Goal: Task Accomplishment & Management: Use online tool/utility

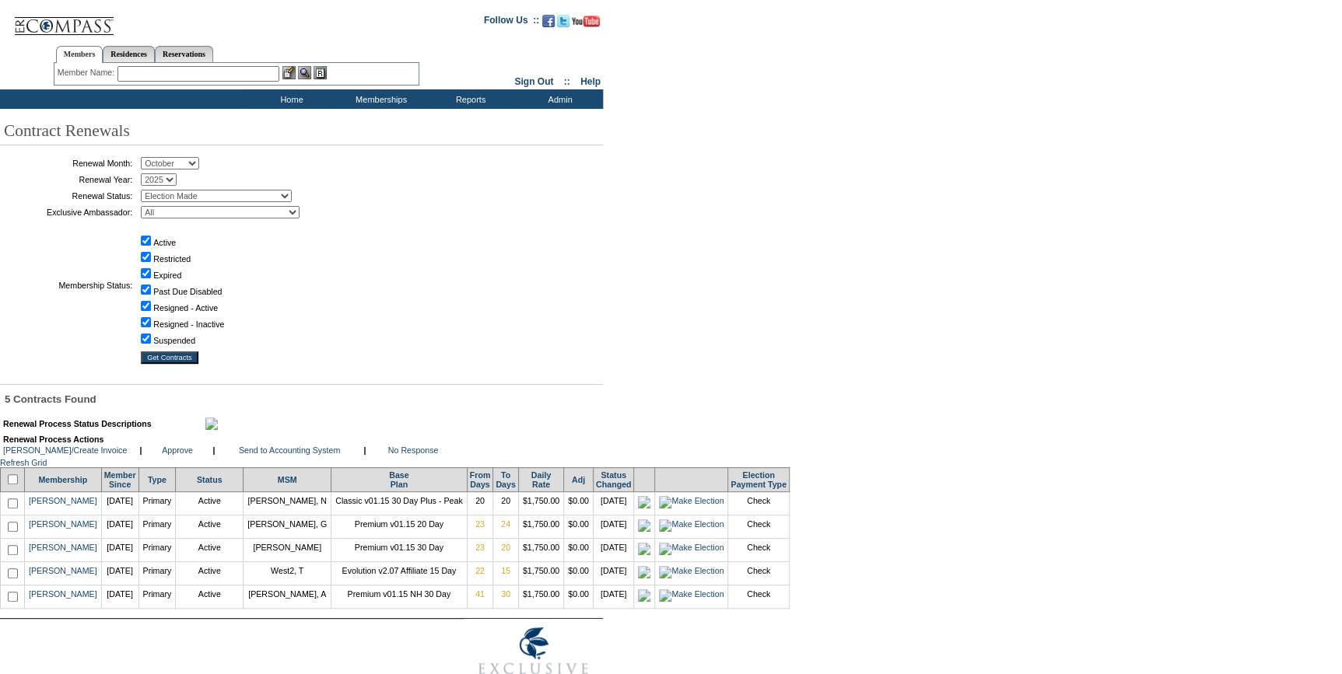
click at [15, 485] on input "checkbox" at bounding box center [13, 479] width 10 height 10
checkbox input "true"
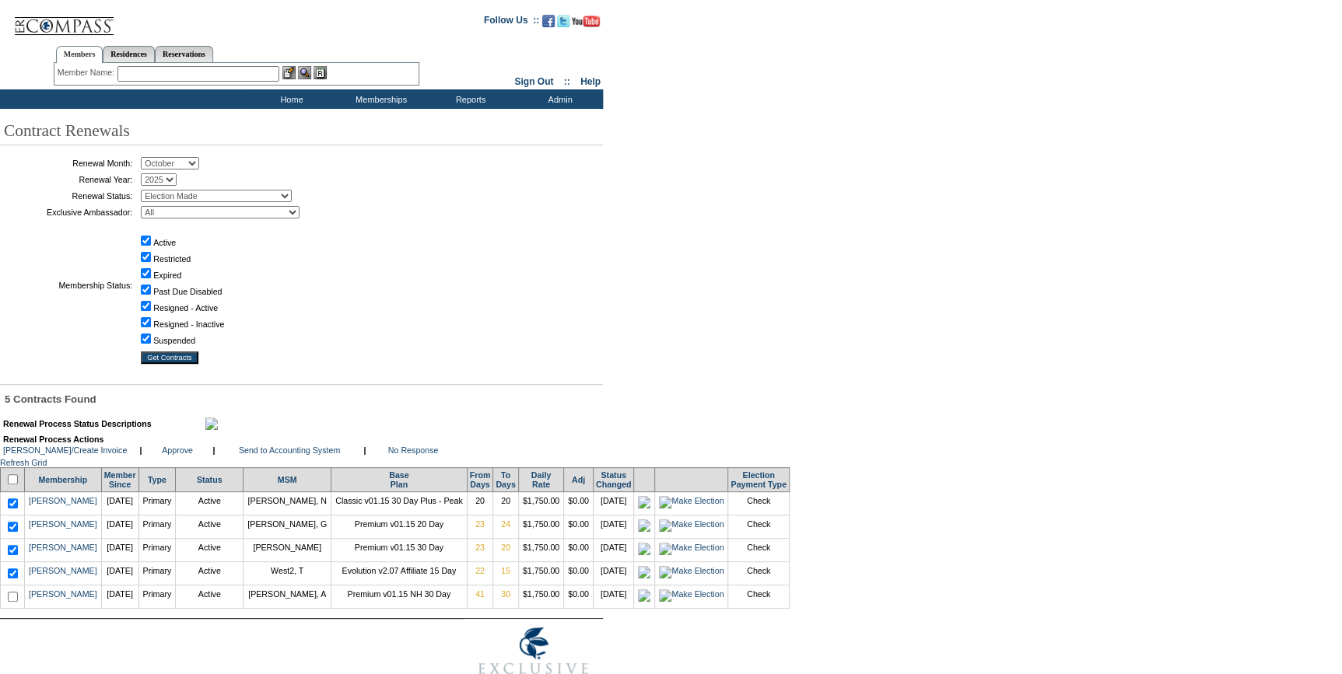
checkbox input "true"
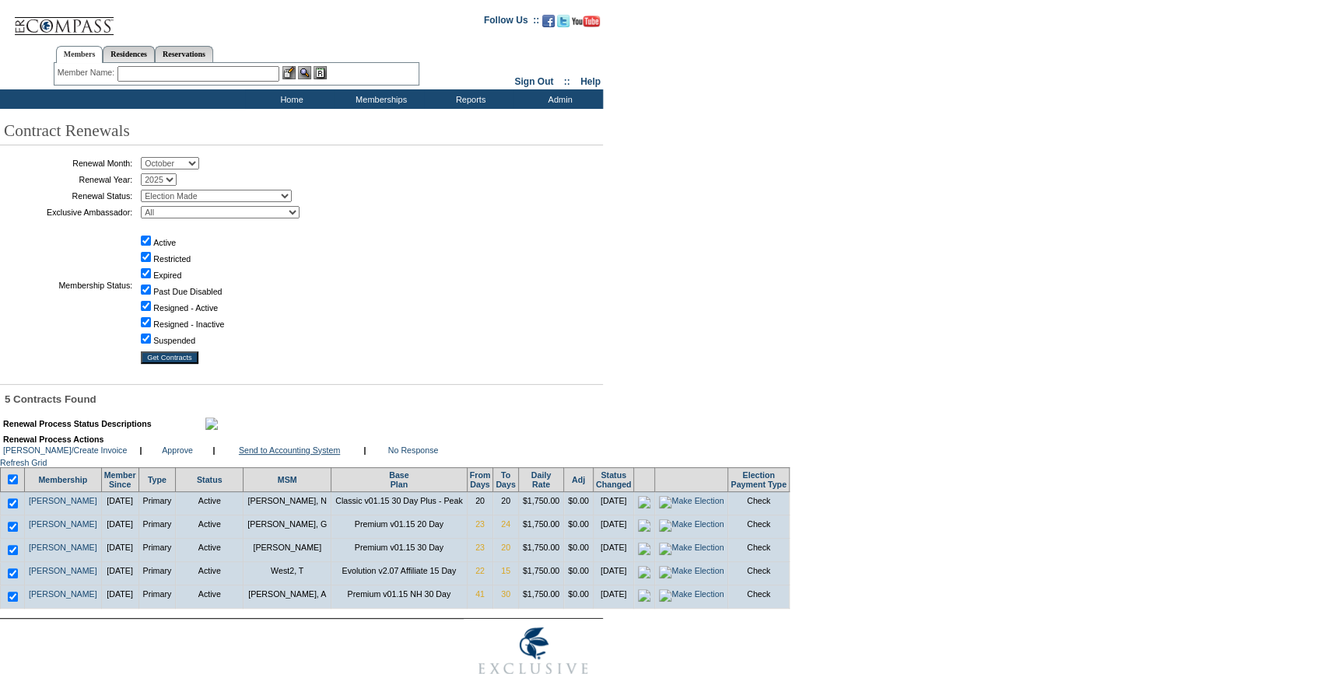
click at [275, 455] on link "Send to Accounting System" at bounding box center [289, 450] width 101 height 9
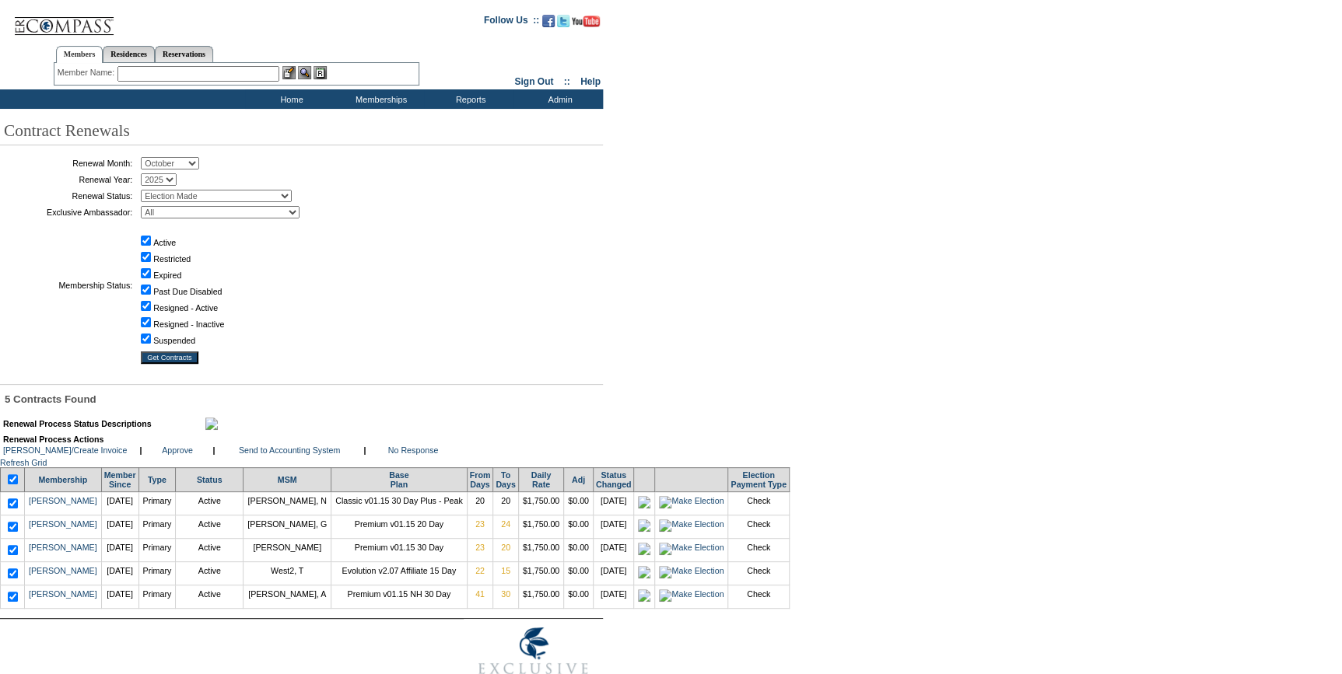
click at [194, 73] on input "text" at bounding box center [198, 74] width 162 height 16
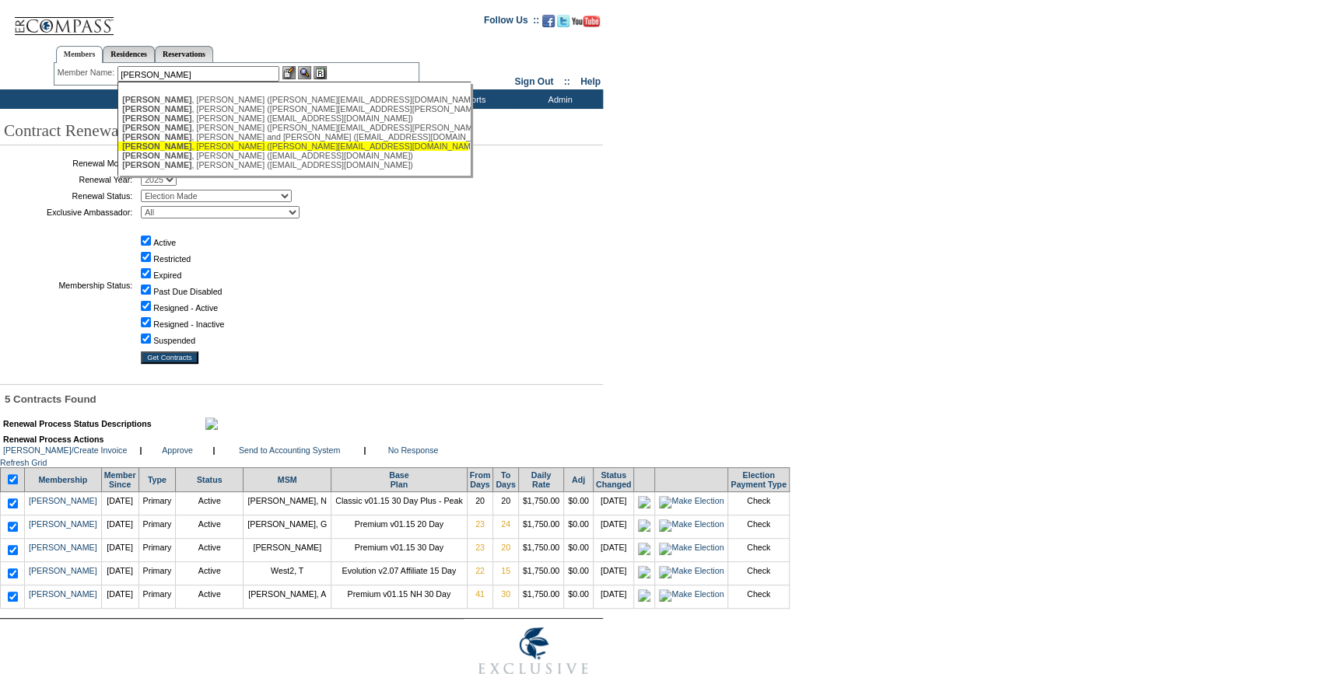
click at [206, 149] on div "McLaughlin , Stuart (stuart@highergroundholdings.com)" at bounding box center [293, 146] width 342 height 9
type input "McLaughlin, Stuart (stuart@highergroundholdings.com)"
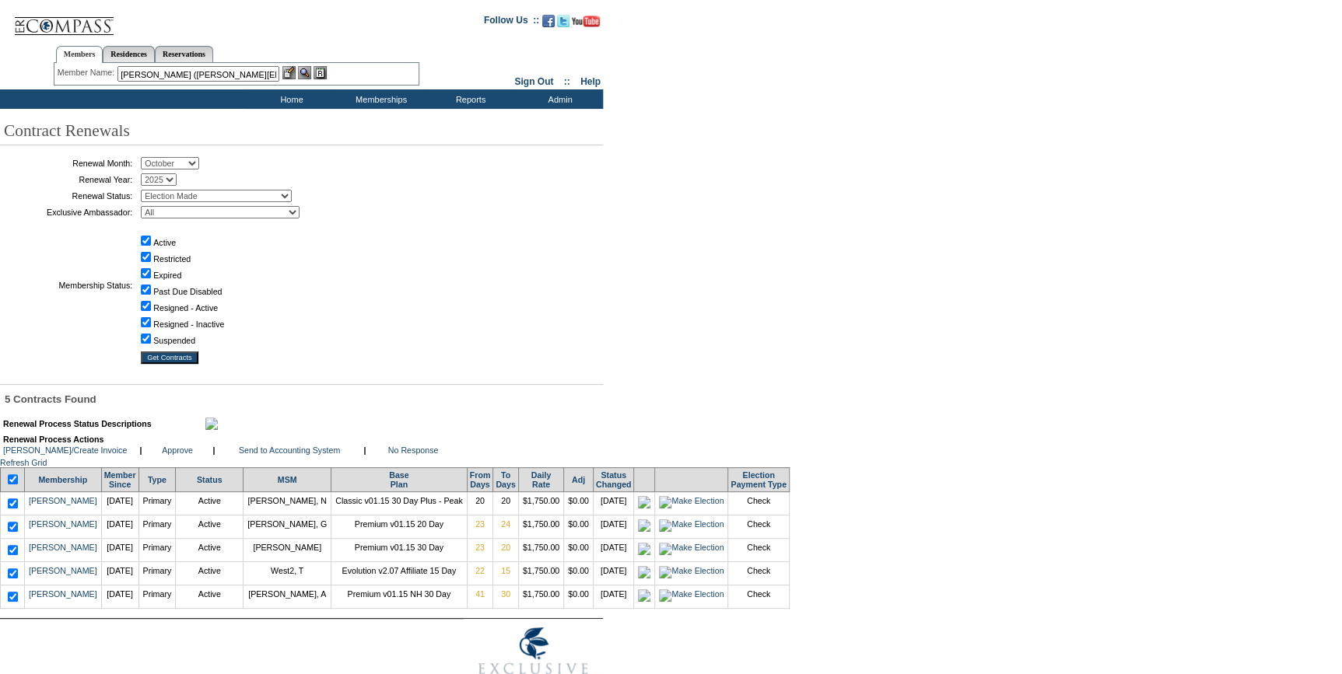
drag, startPoint x: 296, startPoint y: 70, endPoint x: 296, endPoint y: 82, distance: 11.7
click at [296, 70] on img at bounding box center [288, 72] width 13 height 13
